Goal: Information Seeking & Learning: Learn about a topic

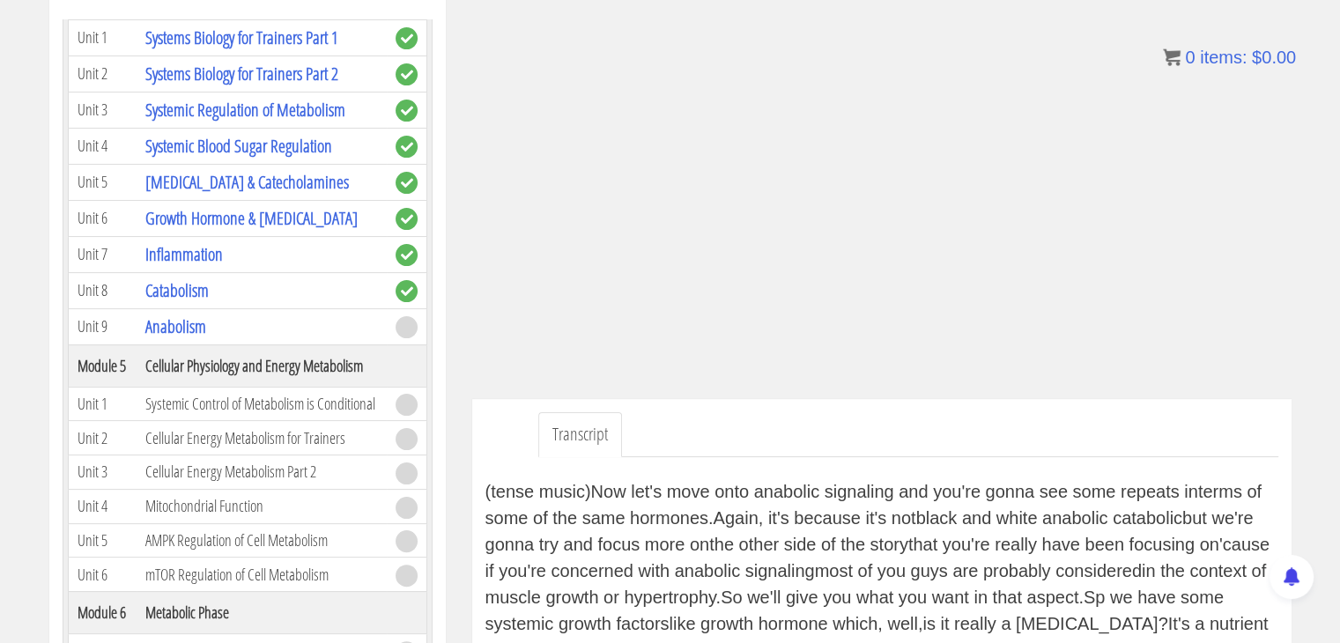
scroll to position [633, 0]
click at [278, 212] on link "Growth Hormone & [MEDICAL_DATA]" at bounding box center [251, 216] width 212 height 24
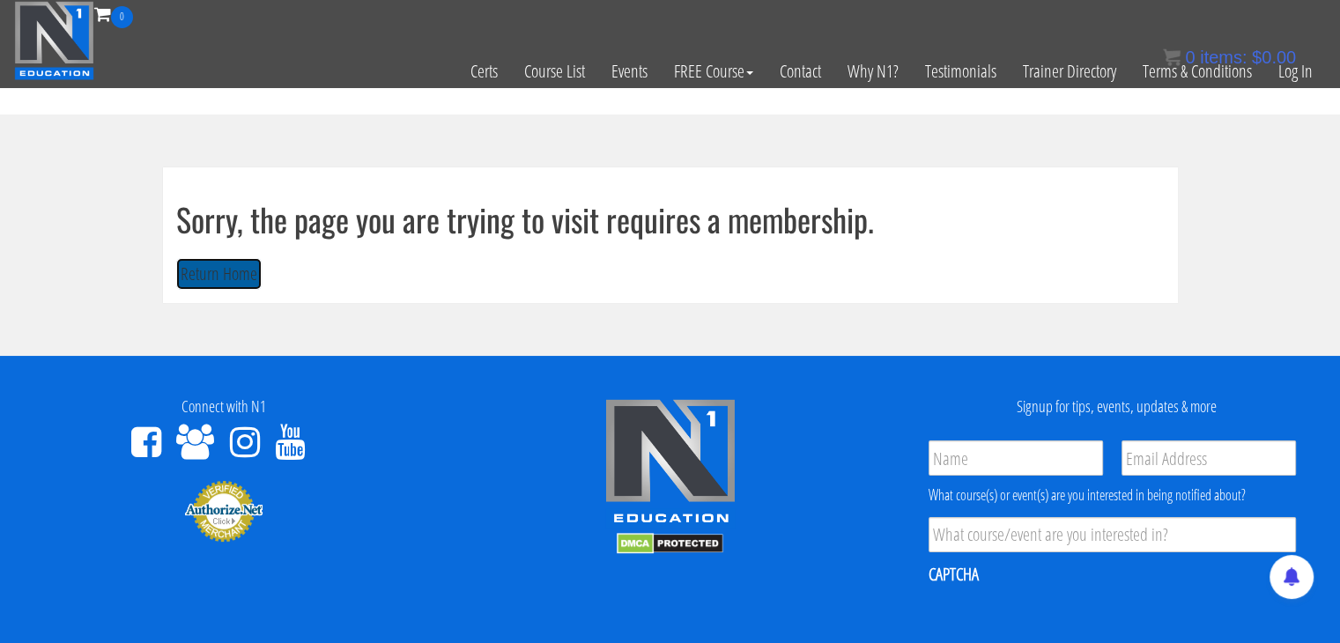
click at [220, 274] on button "Return Home" at bounding box center [218, 274] width 85 height 33
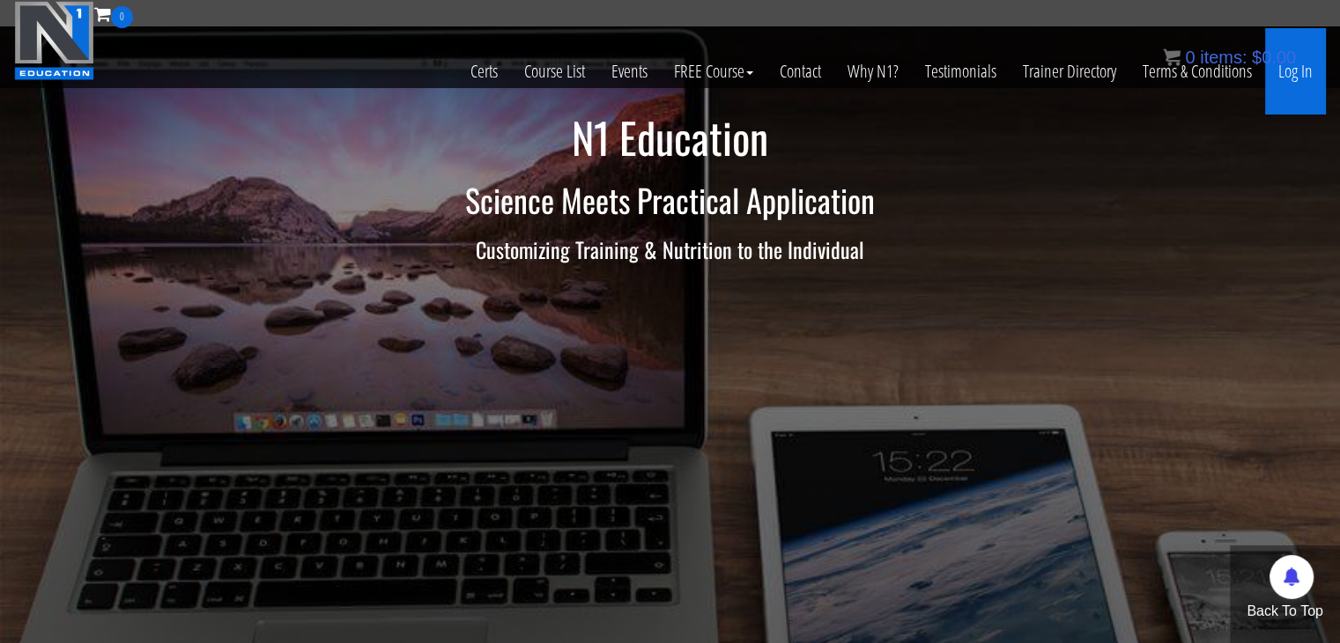
click at [1286, 90] on link "Log In" at bounding box center [1295, 71] width 61 height 86
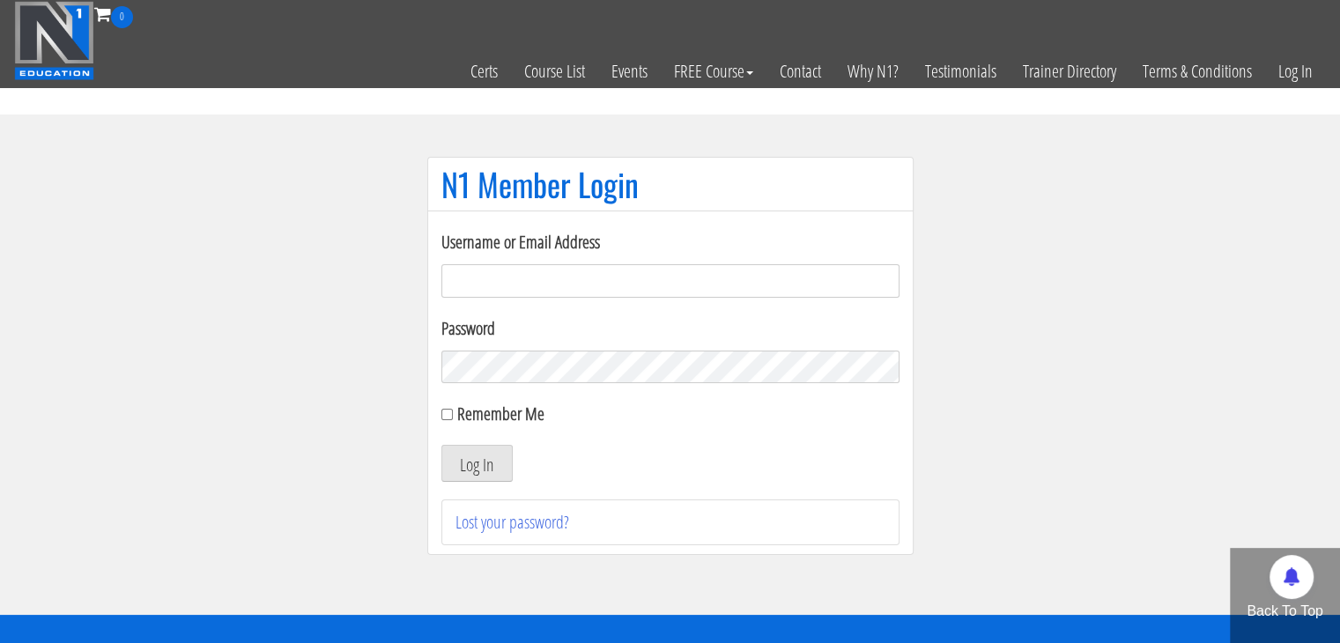
click at [807, 296] on input "Username or Email Address" at bounding box center [670, 280] width 458 height 33
type input "[EMAIL_ADDRESS][DOMAIN_NAME]"
click at [441, 445] on button "Log In" at bounding box center [476, 463] width 71 height 37
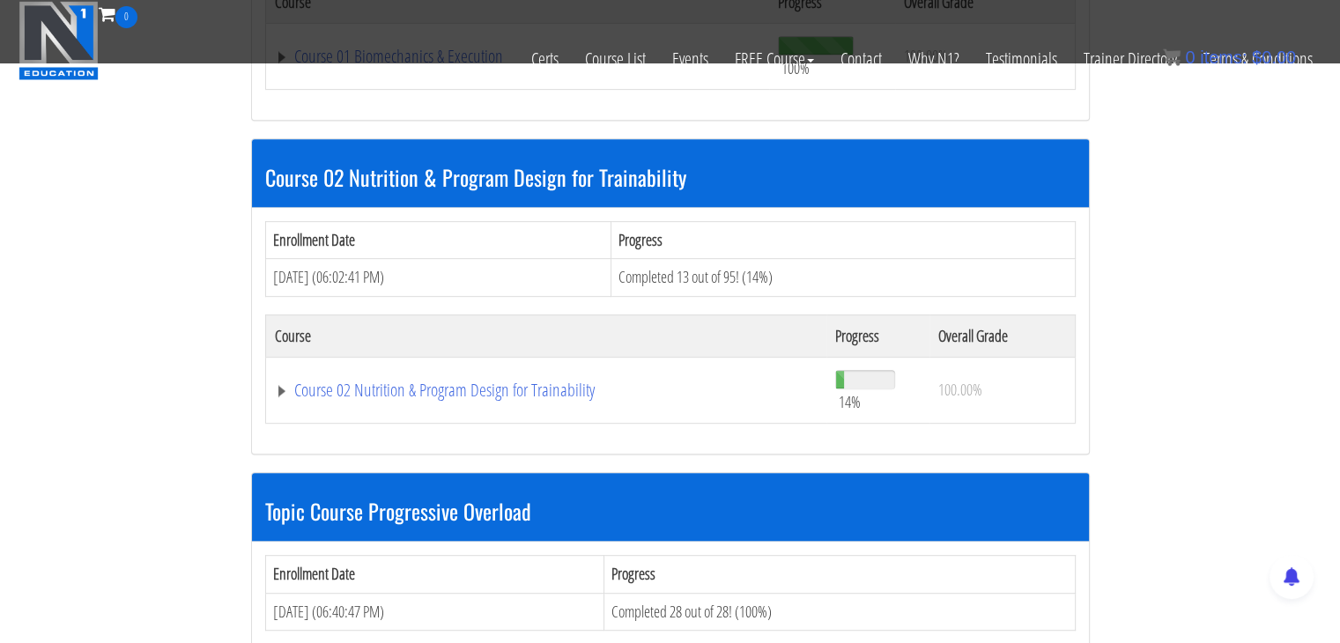
scroll to position [765, 0]
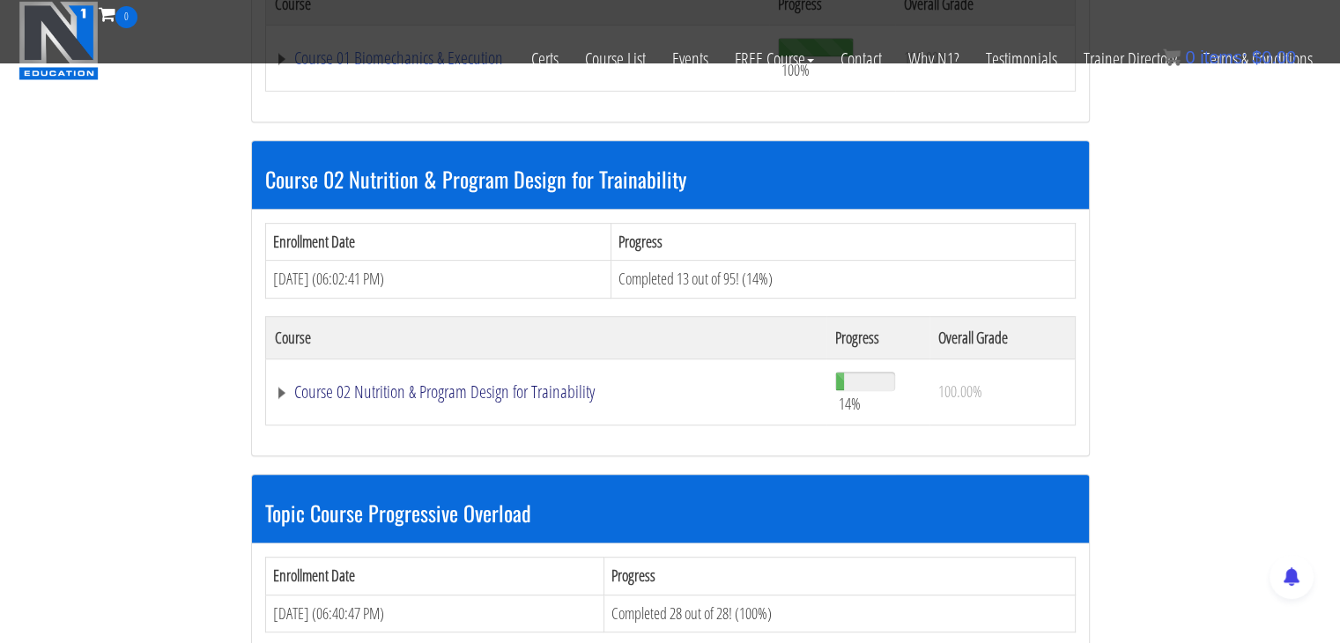
click at [402, 390] on link "Course 02 Nutrition & Program Design for Trainability" at bounding box center [547, 392] width 544 height 18
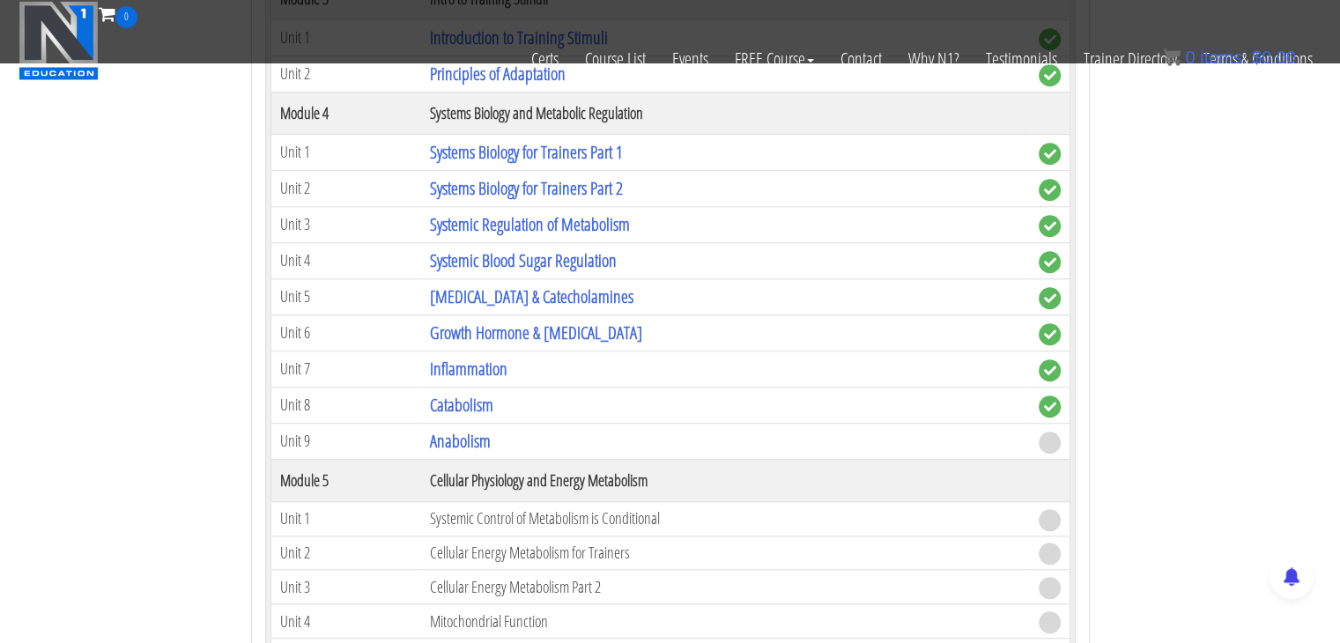
scroll to position [1448, 0]
click at [512, 320] on link "Growth Hormone & Thyroid Hormone" at bounding box center [536, 332] width 212 height 24
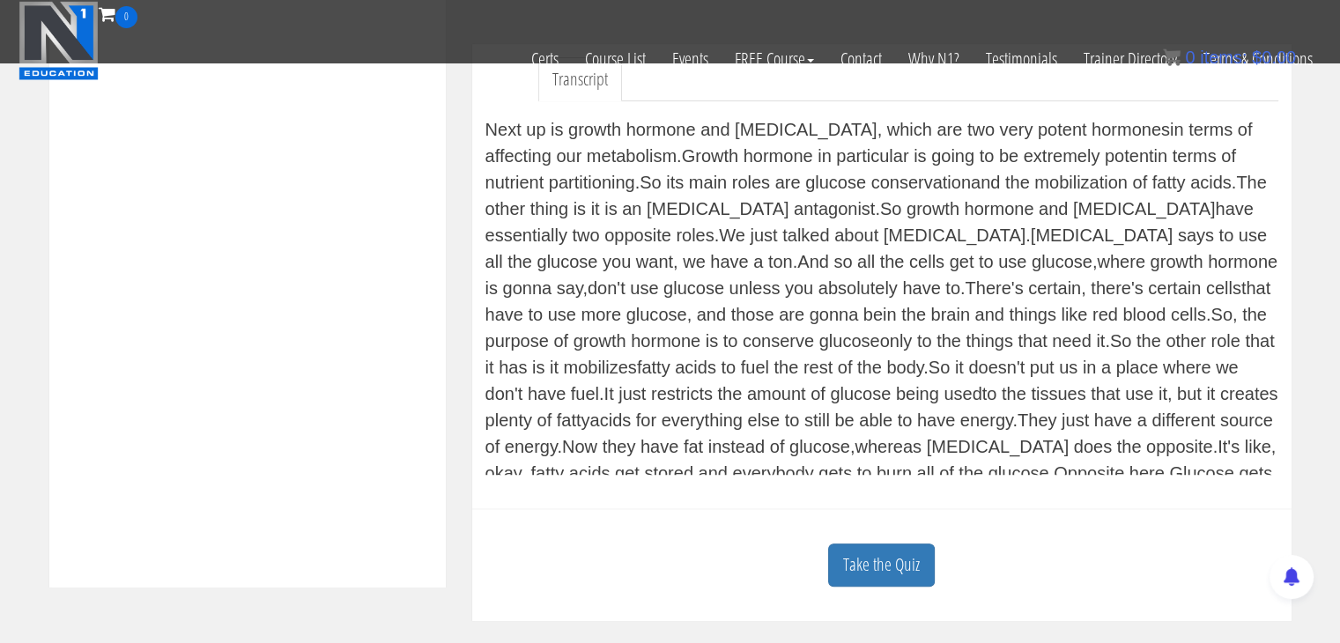
scroll to position [7, 0]
click at [884, 561] on link "Take the Quiz" at bounding box center [881, 565] width 107 height 43
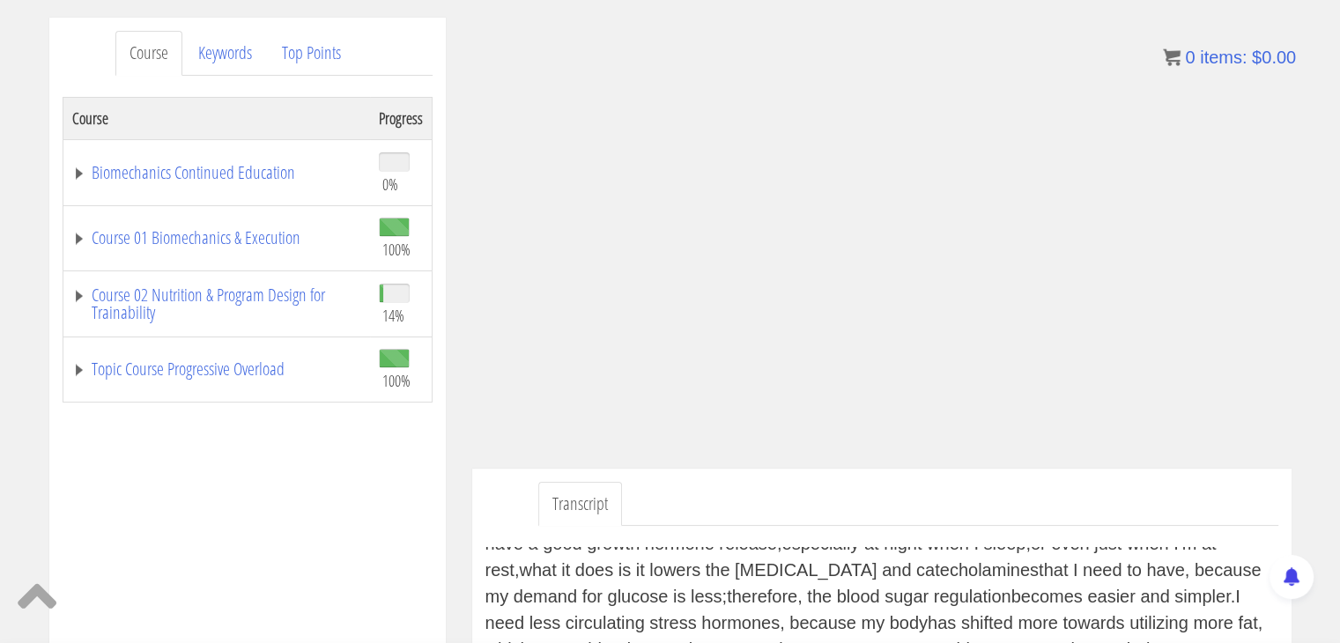
scroll to position [206, 0]
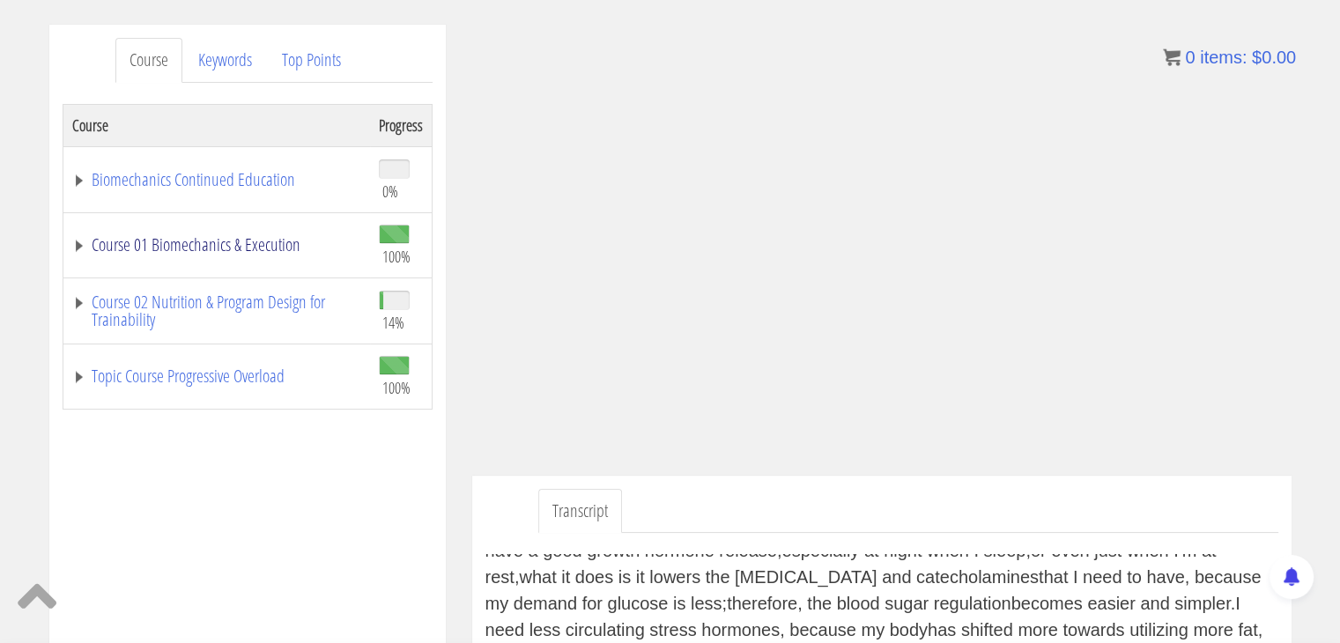
click at [74, 239] on link "Course 01 Biomechanics & Execution" at bounding box center [216, 245] width 289 height 18
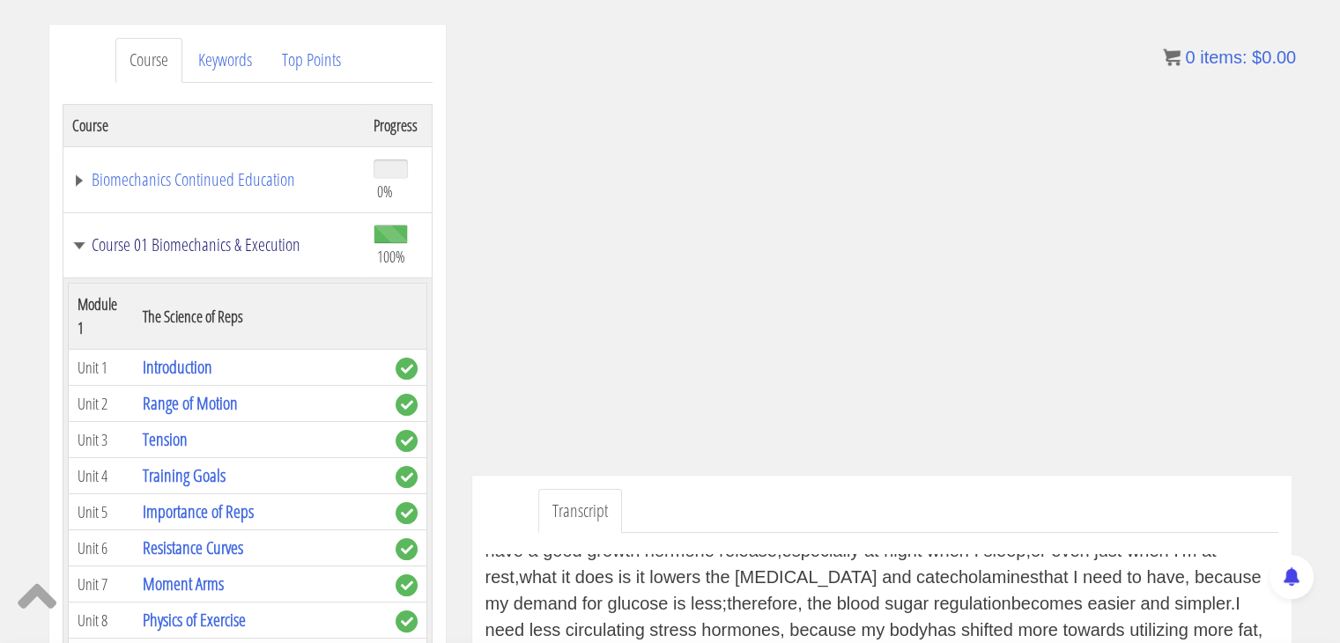
click at [81, 240] on link "Course 01 Biomechanics & Execution" at bounding box center [214, 245] width 284 height 18
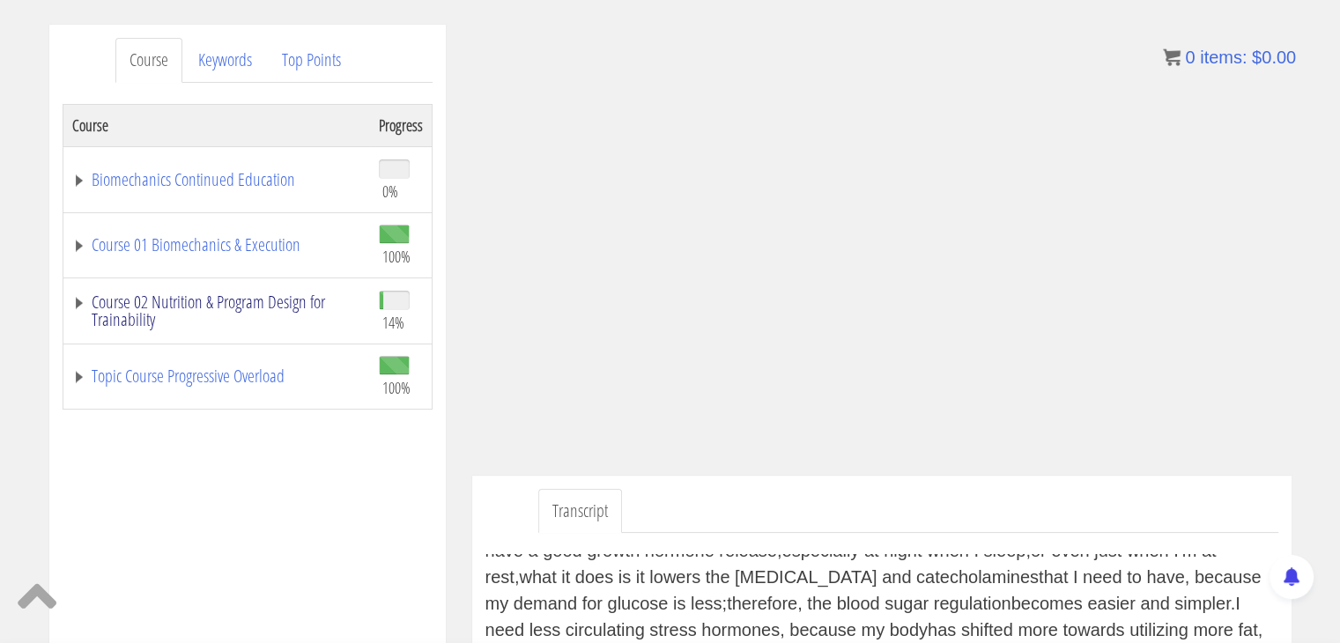
click at [80, 300] on link "Course 02 Nutrition & Program Design for Trainability" at bounding box center [216, 310] width 289 height 35
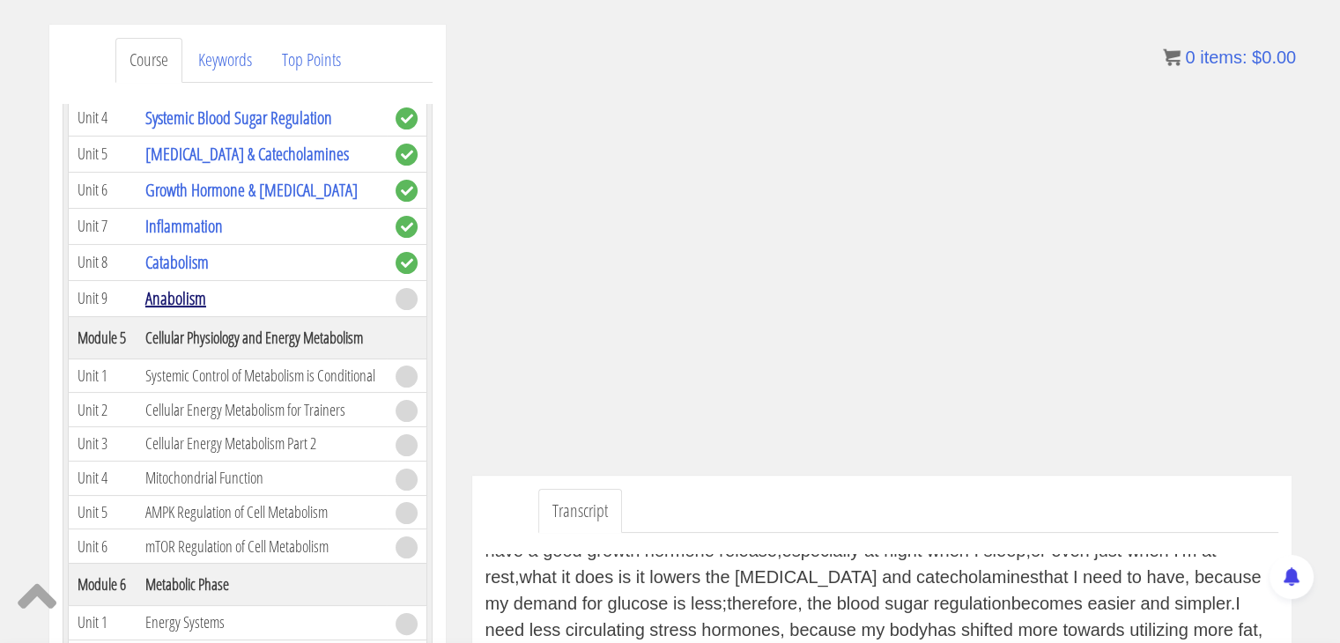
scroll to position [744, 0]
click at [165, 302] on link "Anabolism" at bounding box center [175, 298] width 61 height 24
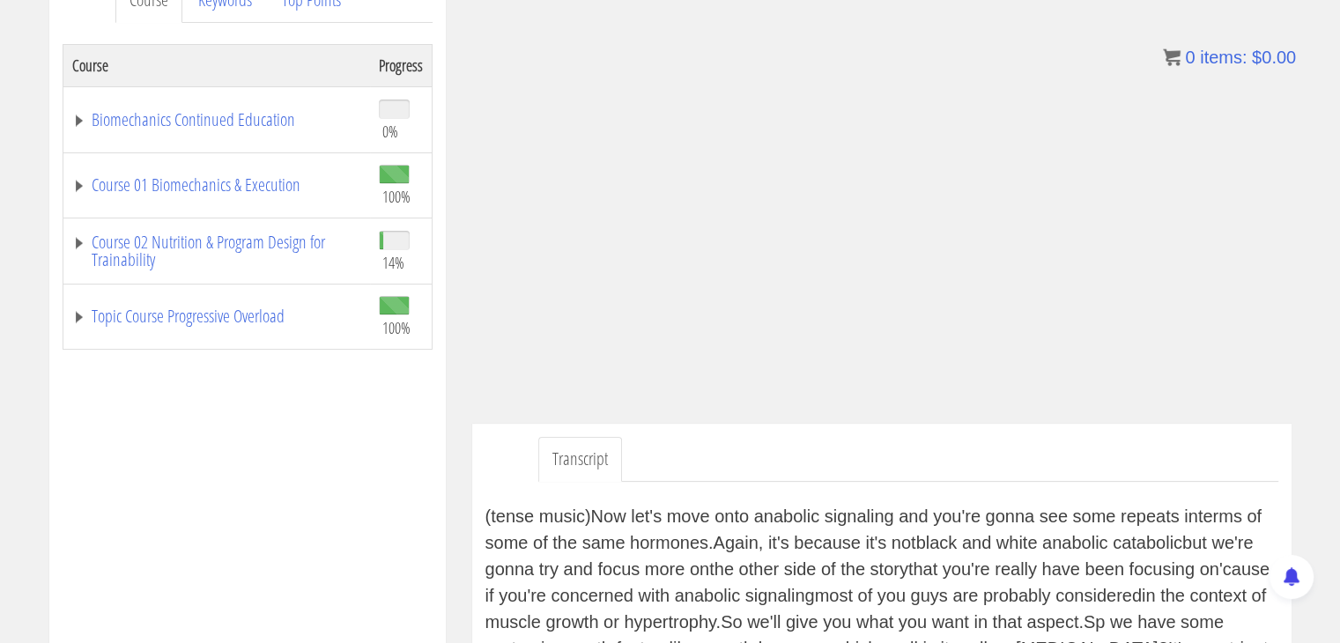
scroll to position [271, 0]
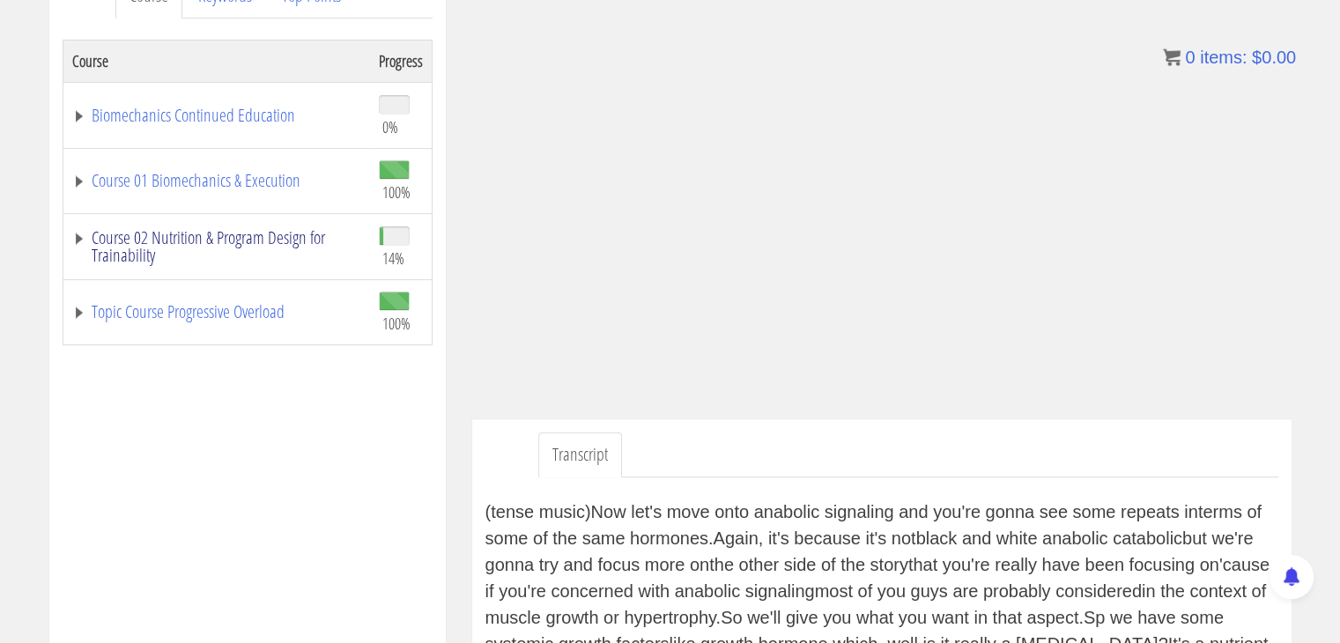
click at [81, 240] on link "Course 02 Nutrition & Program Design for Trainability" at bounding box center [216, 246] width 289 height 35
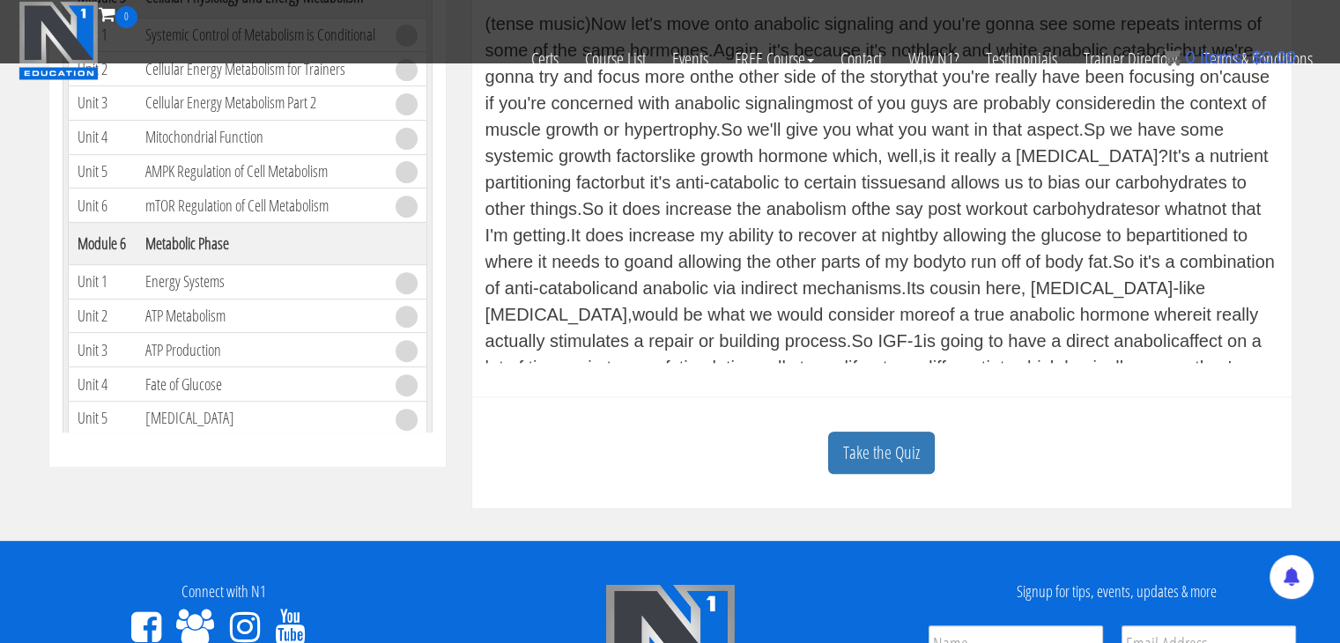
scroll to position [653, 0]
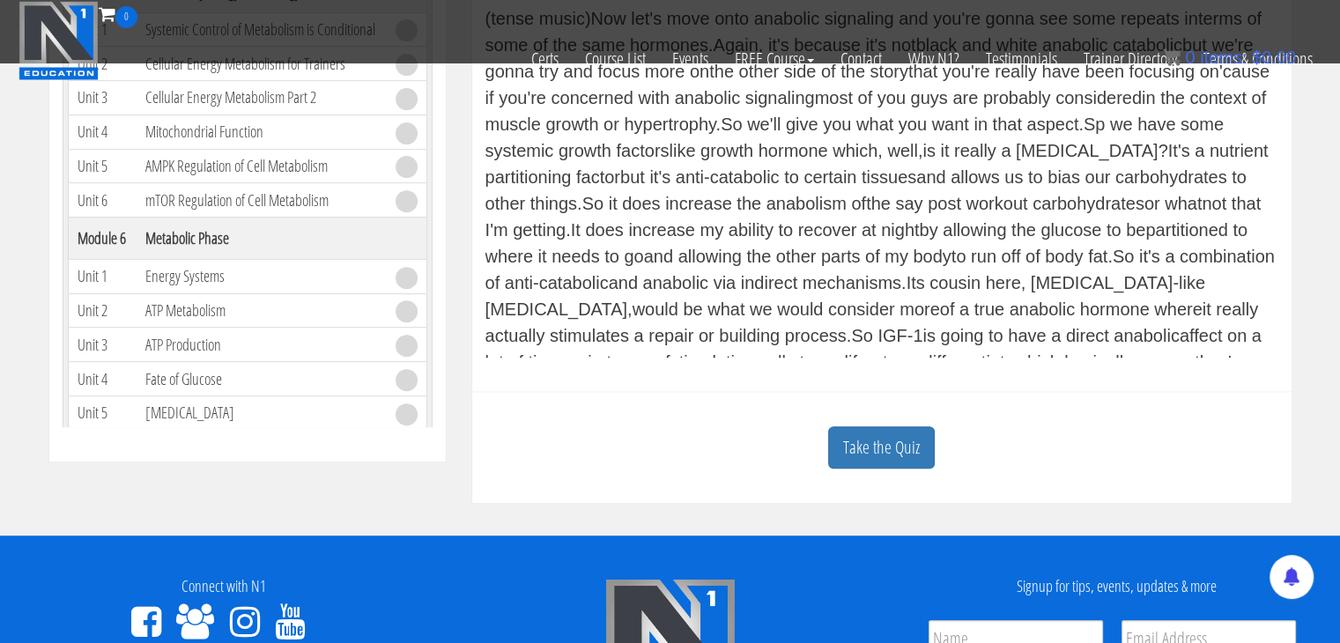
click at [816, 434] on div "Take the Quiz" at bounding box center [881, 447] width 793 height 85
click at [835, 435] on link "Take the Quiz" at bounding box center [881, 447] width 107 height 43
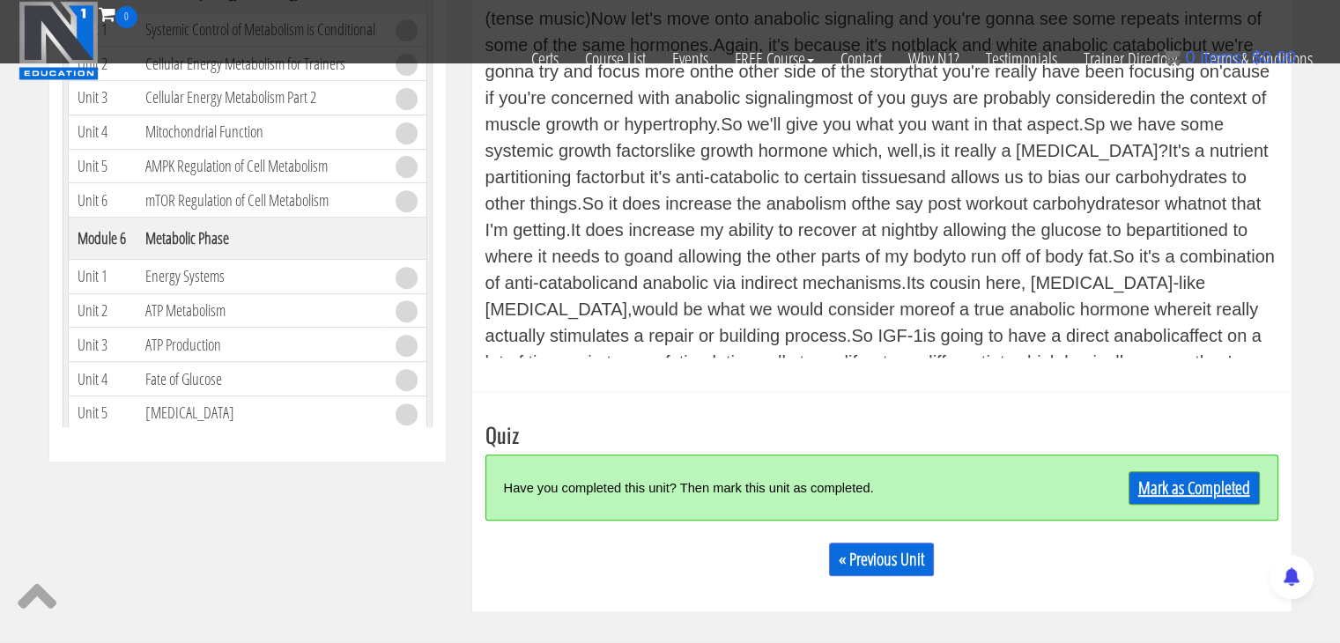
click at [1151, 487] on link "Mark as Completed" at bounding box center [1194, 487] width 131 height 33
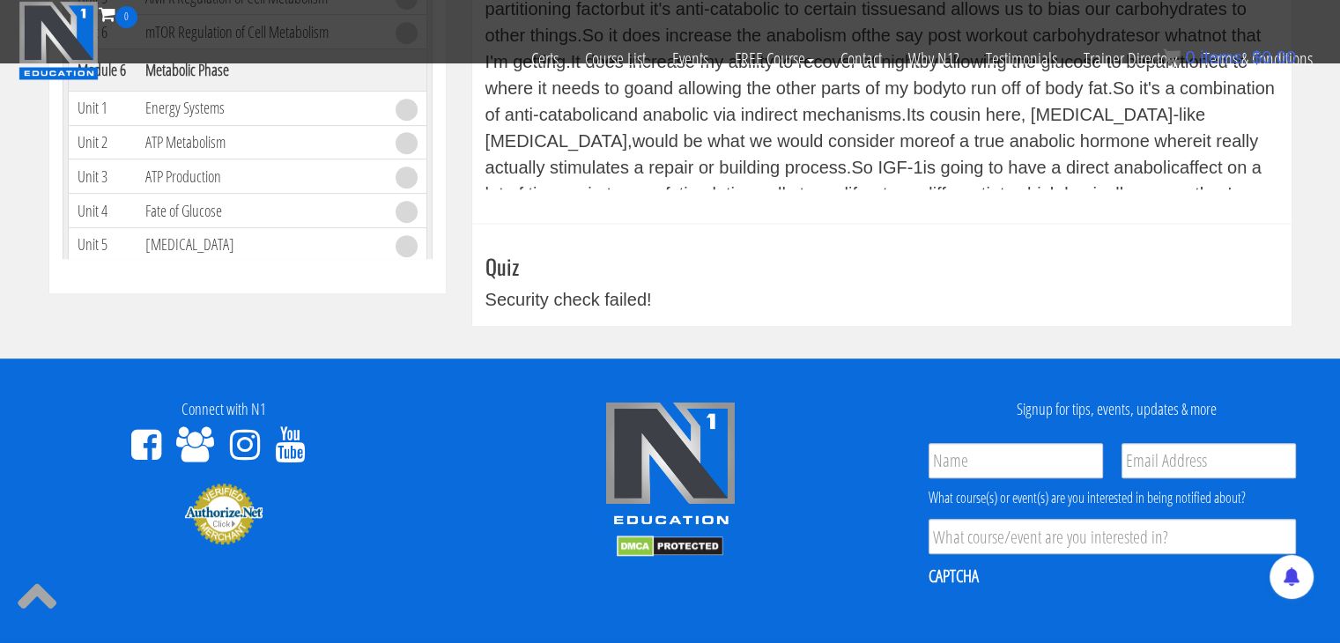
scroll to position [807, 0]
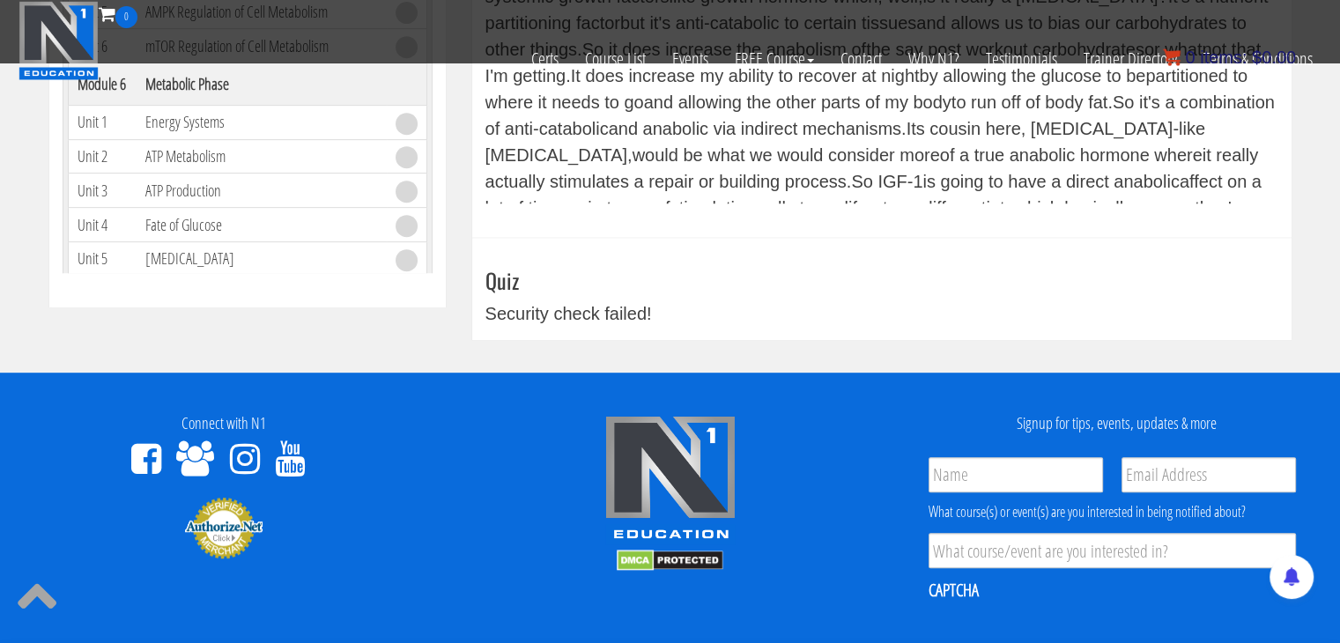
click at [1247, 63] on span "items:" at bounding box center [1223, 57] width 47 height 19
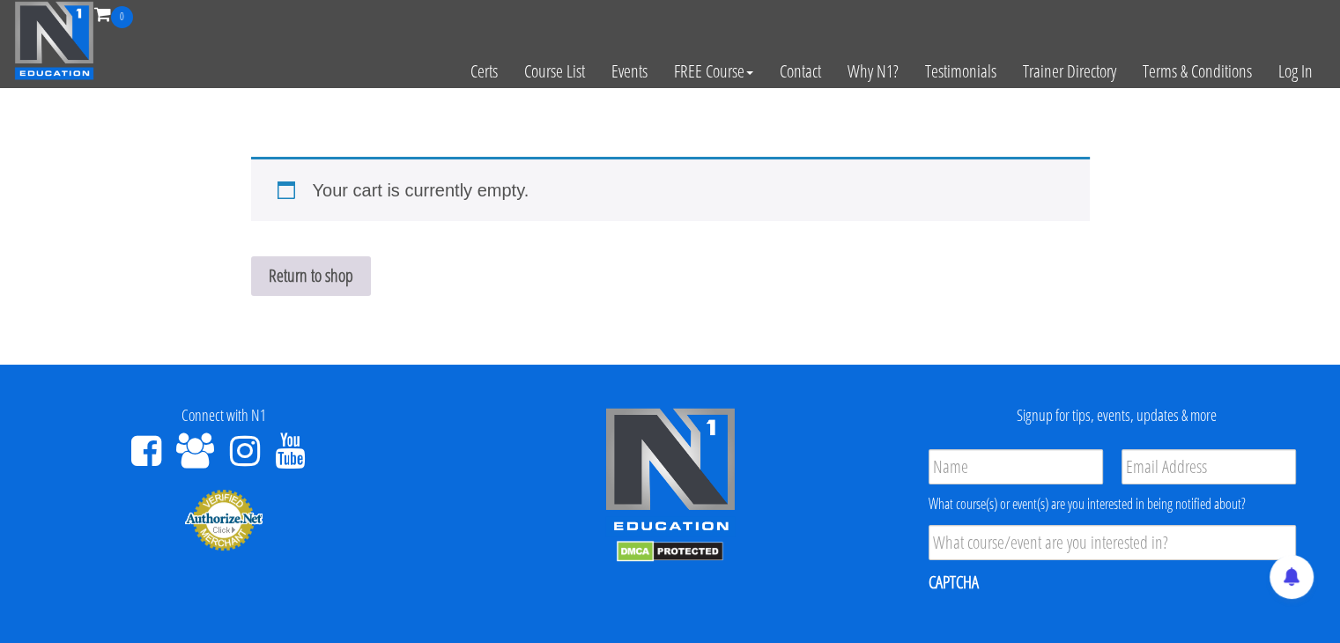
click at [343, 280] on link "Return to shop" at bounding box center [311, 276] width 120 height 40
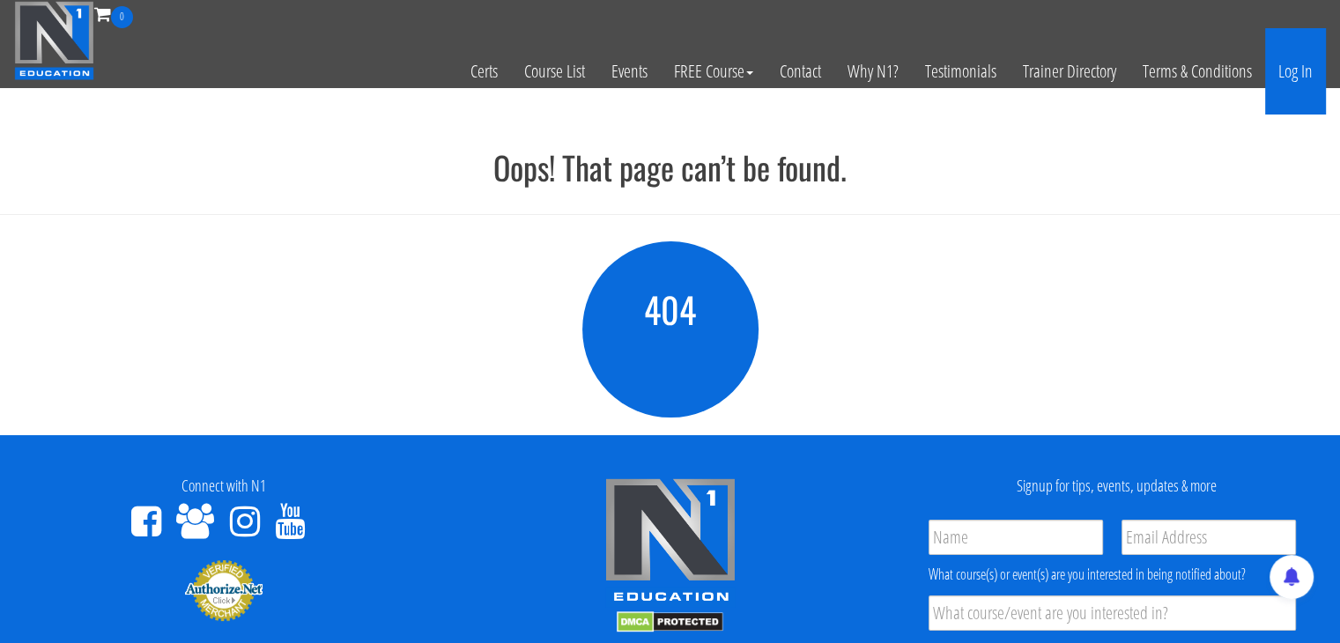
click at [1297, 80] on link "Log In" at bounding box center [1295, 71] width 61 height 86
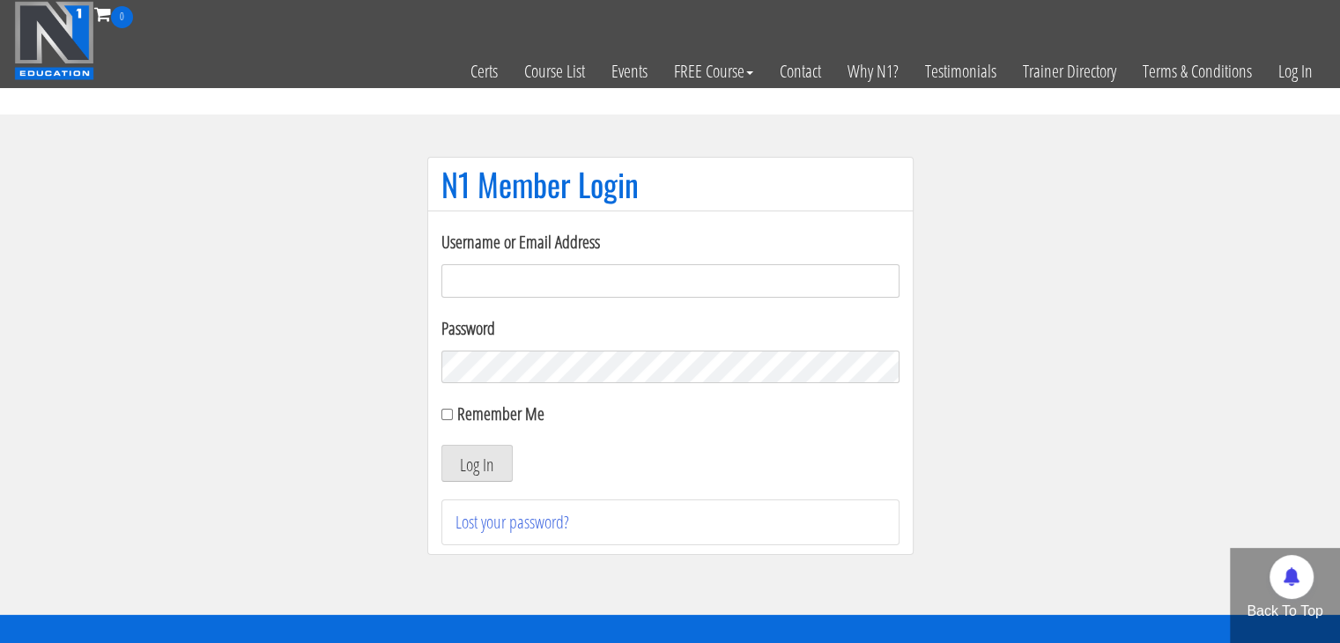
click at [567, 282] on input "Username or Email Address" at bounding box center [670, 280] width 458 height 33
type input "[EMAIL_ADDRESS][DOMAIN_NAME]"
click at [441, 445] on button "Log In" at bounding box center [476, 463] width 71 height 37
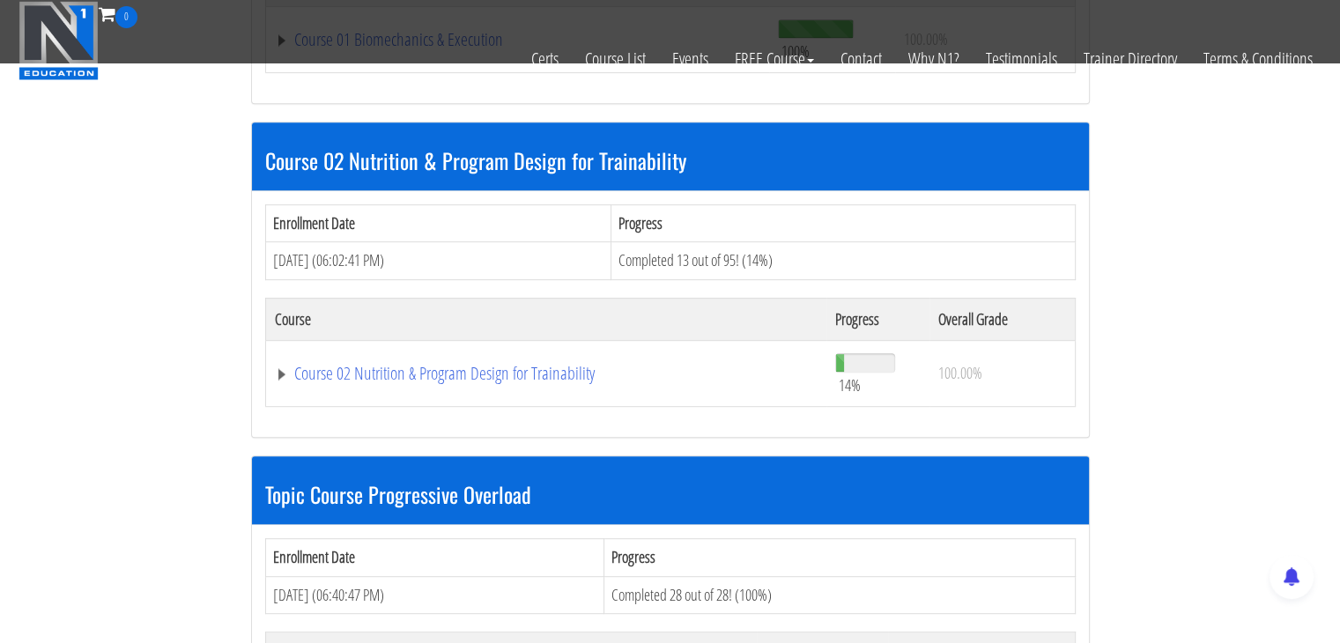
scroll to position [793, 0]
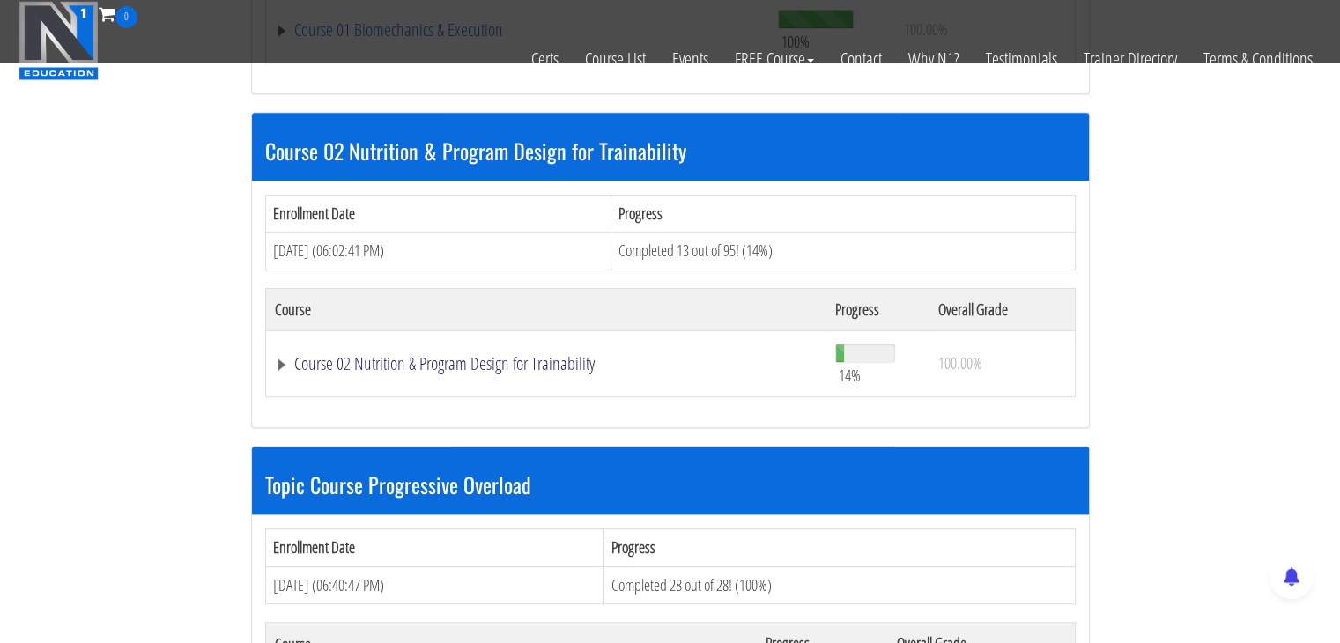
click at [380, 371] on link "Course 02 Nutrition & Program Design for Trainability" at bounding box center [547, 364] width 544 height 18
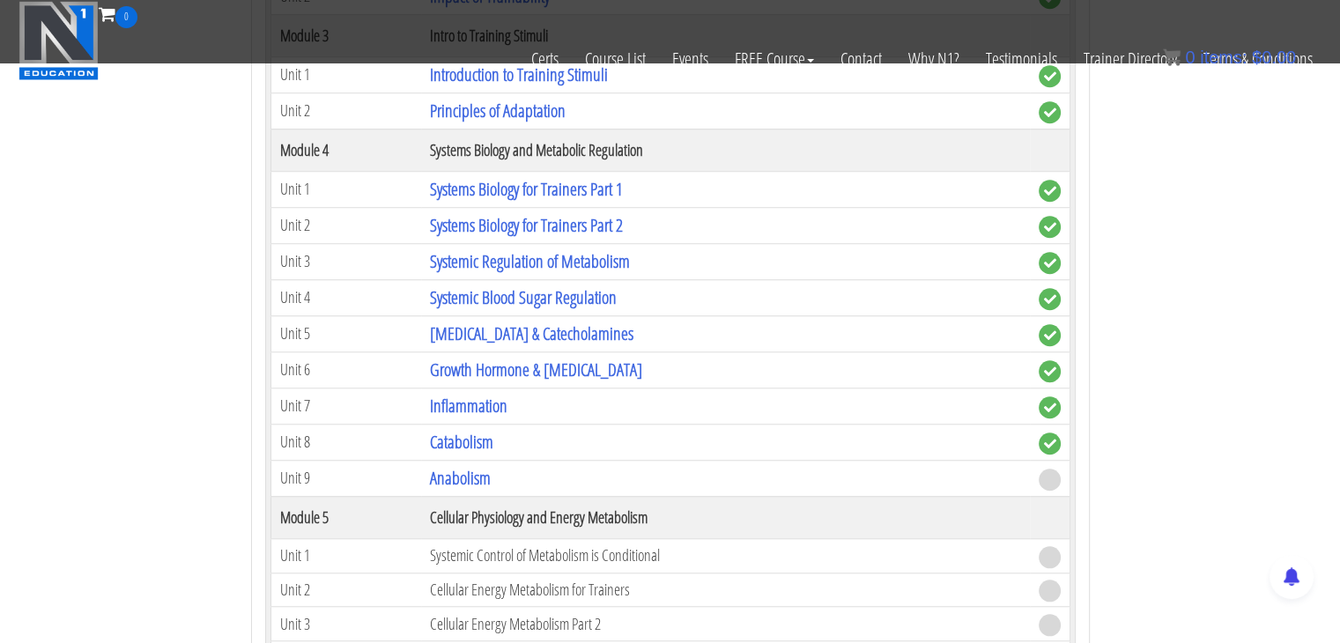
scroll to position [1674, 0]
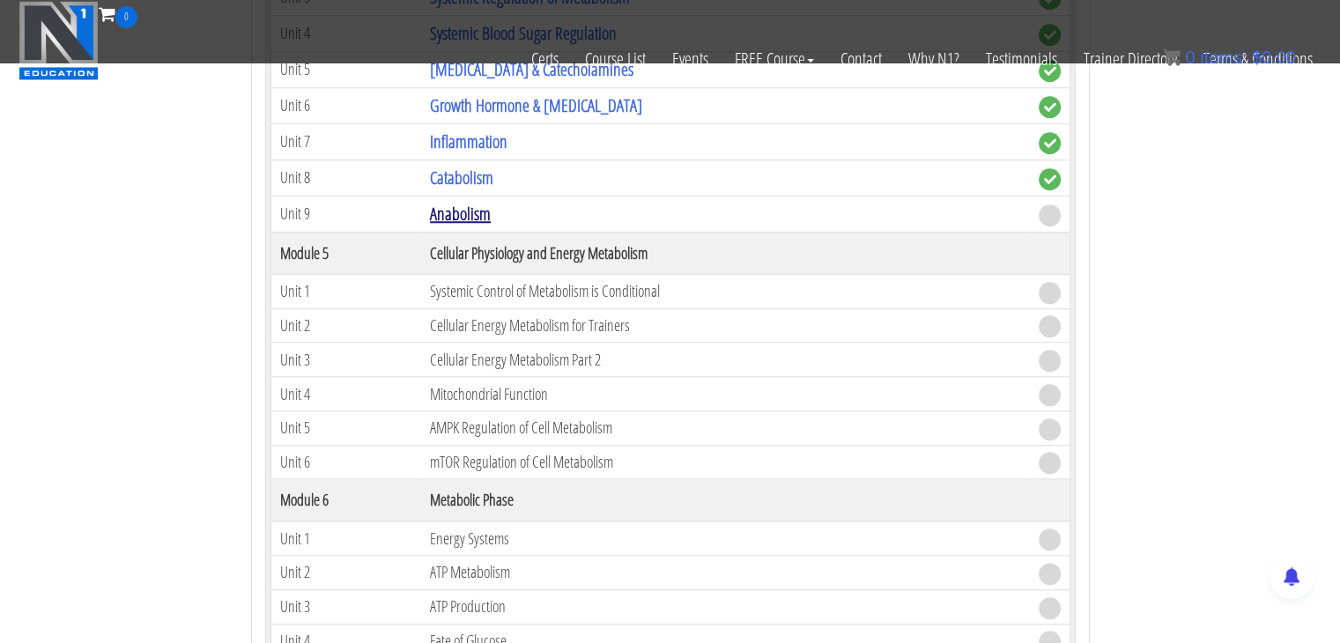
click at [486, 213] on link "Anabolism" at bounding box center [460, 214] width 61 height 24
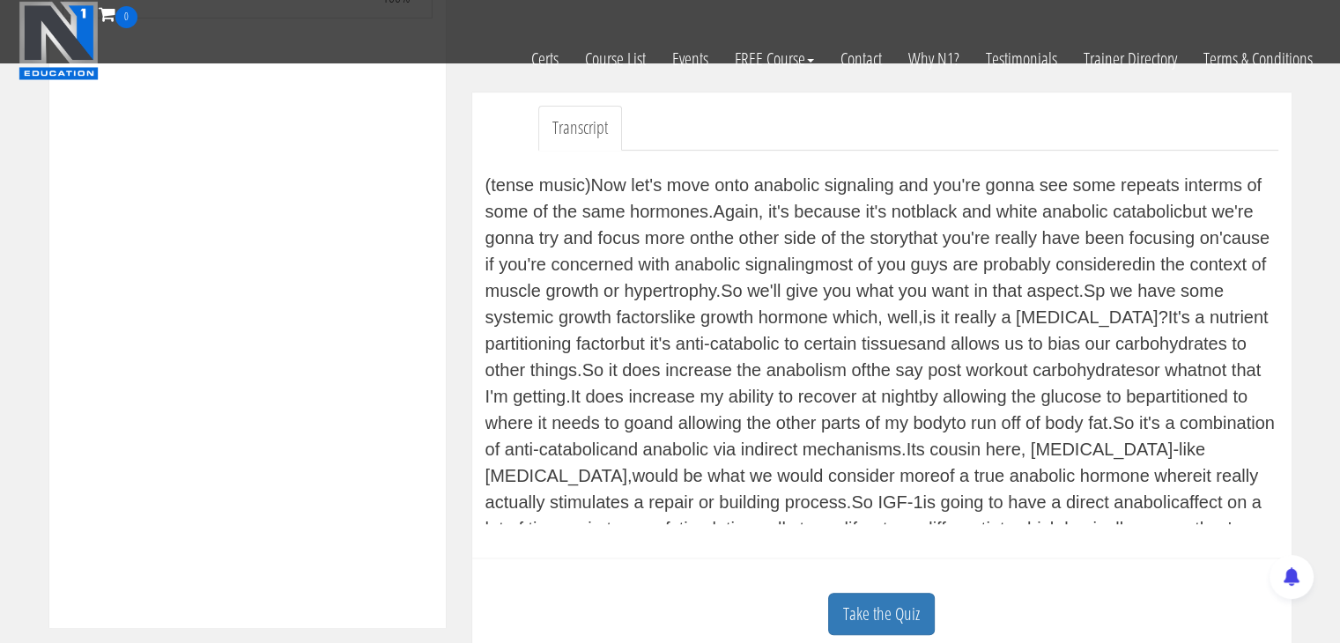
scroll to position [617, 0]
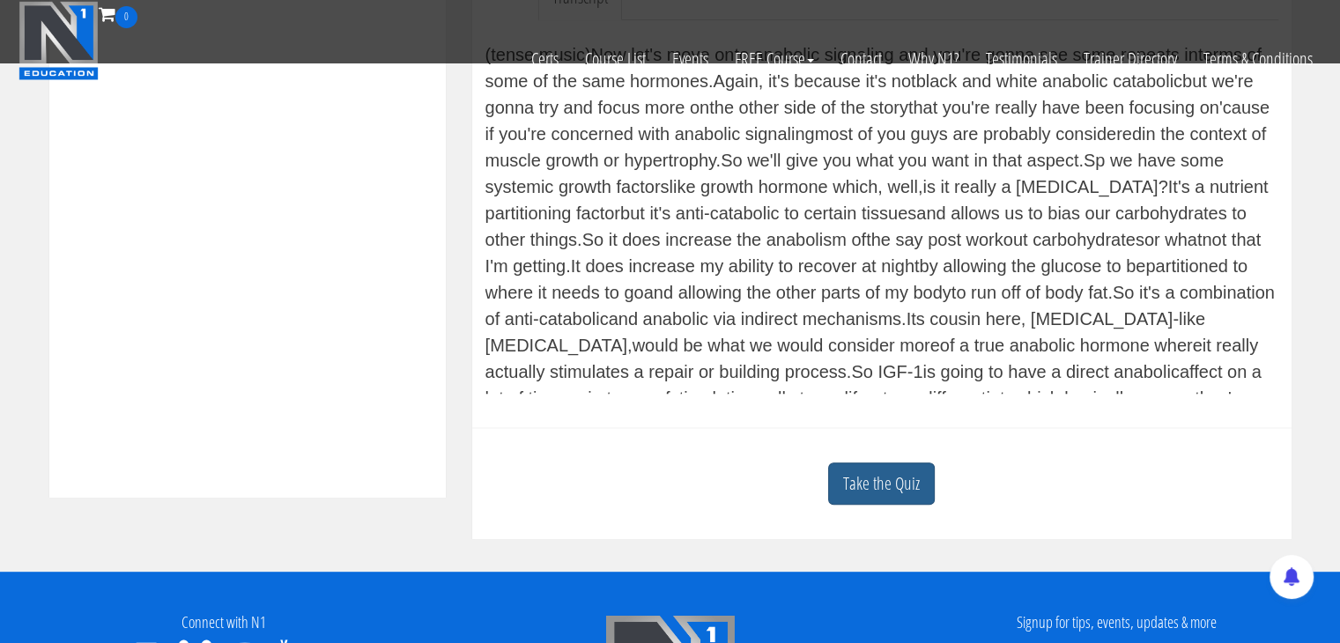
click at [901, 488] on link "Take the Quiz" at bounding box center [881, 484] width 107 height 43
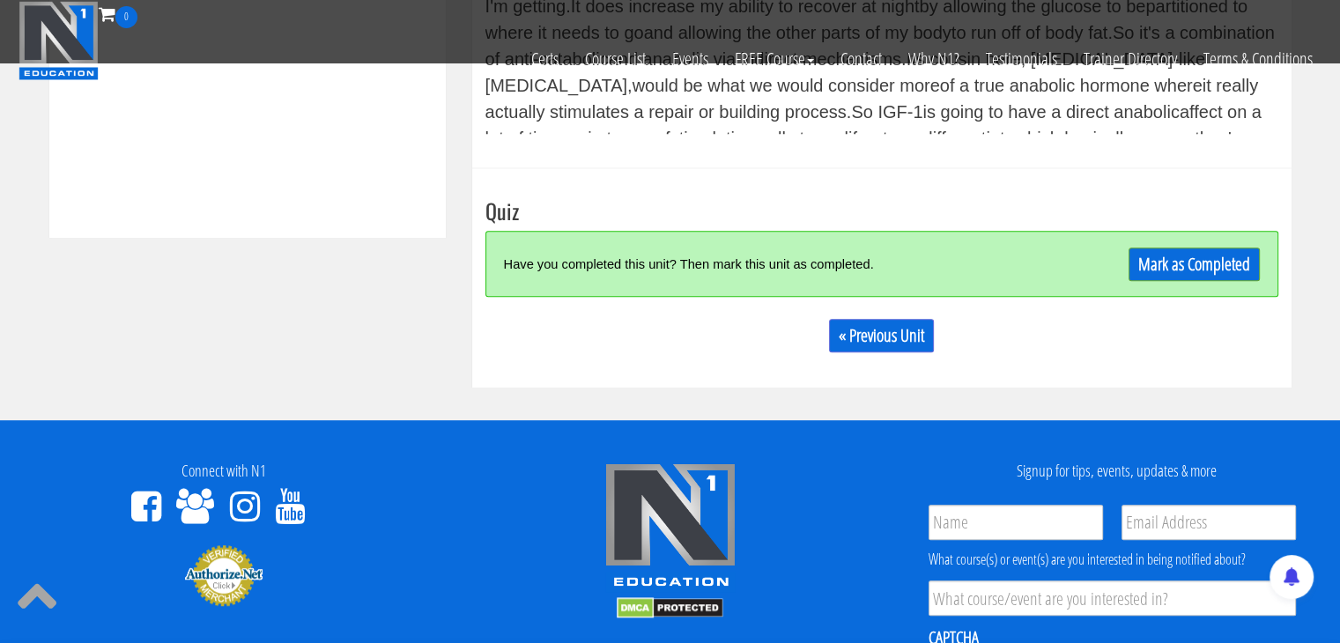
scroll to position [881, 0]
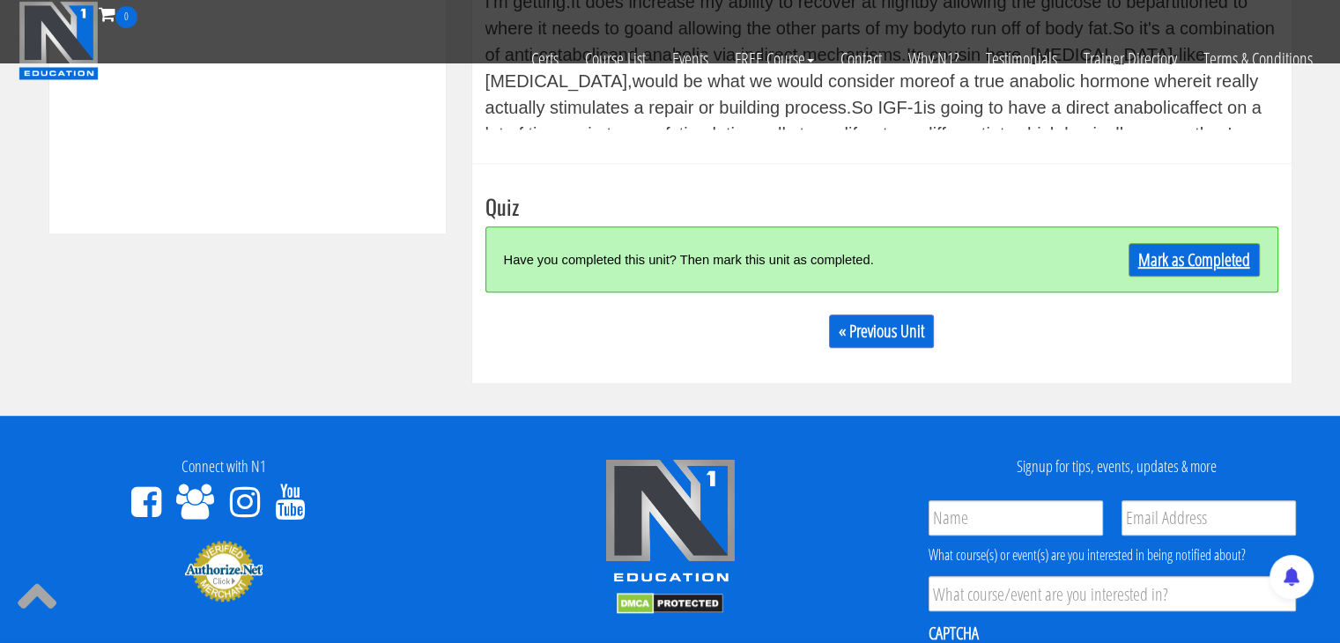
click at [1161, 252] on link "Mark as Completed" at bounding box center [1194, 259] width 131 height 33
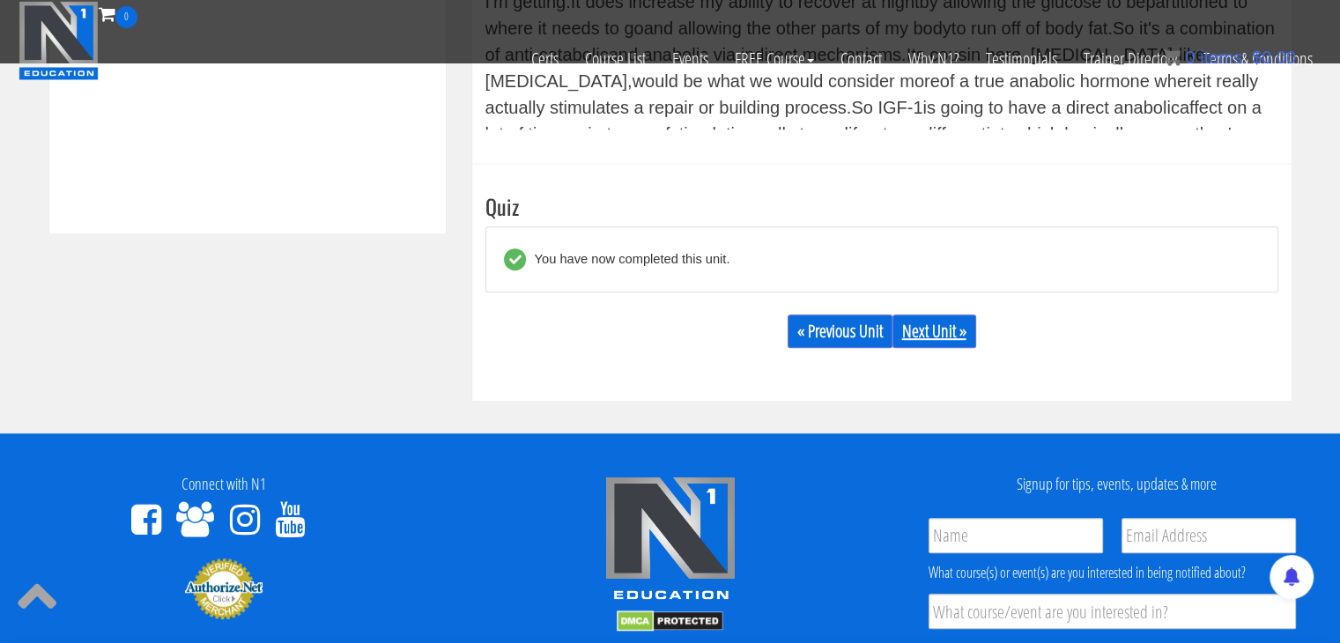
click at [909, 332] on link "Next Unit »" at bounding box center [935, 331] width 84 height 33
